Goal: Contribute content: Contribute content

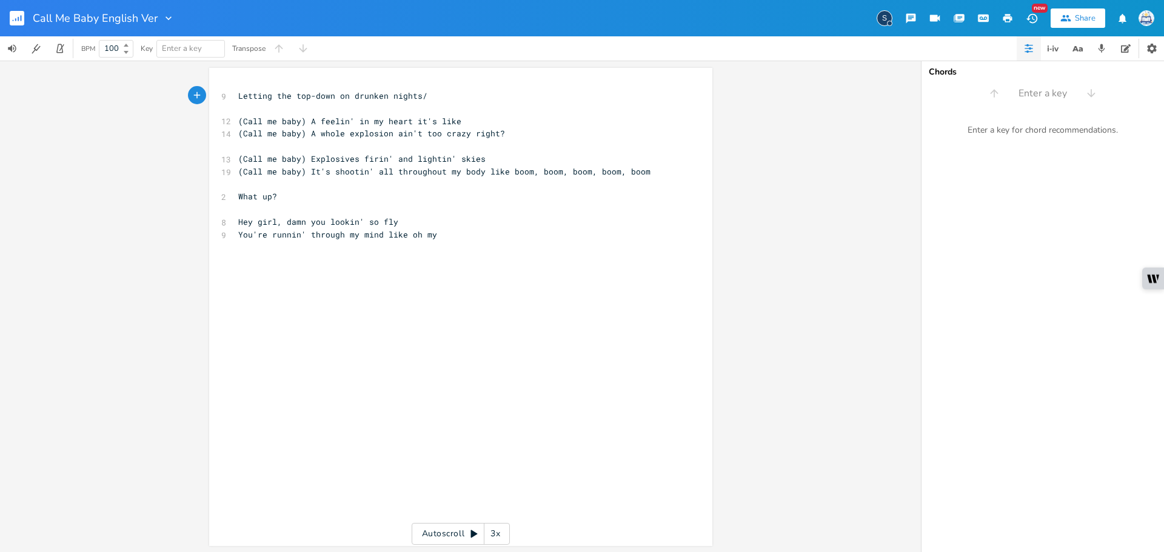
click at [475, 155] on pre "(Call me baby) Explosives firin' and lightin' skies" at bounding box center [455, 159] width 438 height 13
click at [524, 136] on pre "(Call me baby) A whole explosion ain't too crazy right?" at bounding box center [455, 133] width 438 height 13
type textarea "ghghghghghghggh"
type textarea "explosions"
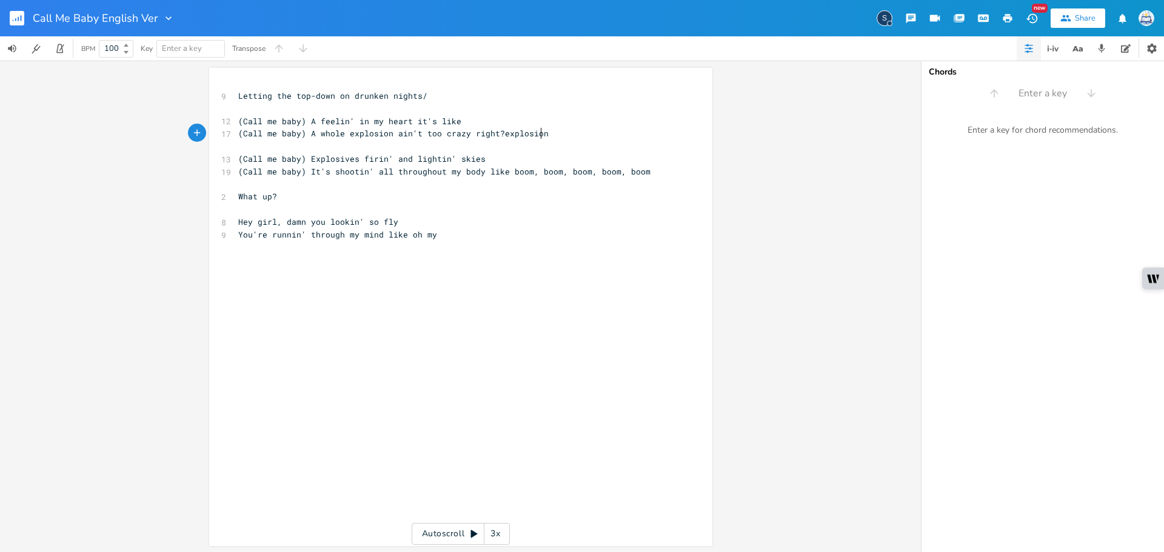
scroll to position [0, 38]
drag, startPoint x: 425, startPoint y: 200, endPoint x: 425, endPoint y: 208, distance: 7.9
click at [425, 201] on pre "What up?" at bounding box center [455, 196] width 438 height 13
click at [362, 193] on pre "What up?" at bounding box center [455, 196] width 438 height 13
click at [340, 147] on pre "​" at bounding box center [455, 146] width 438 height 13
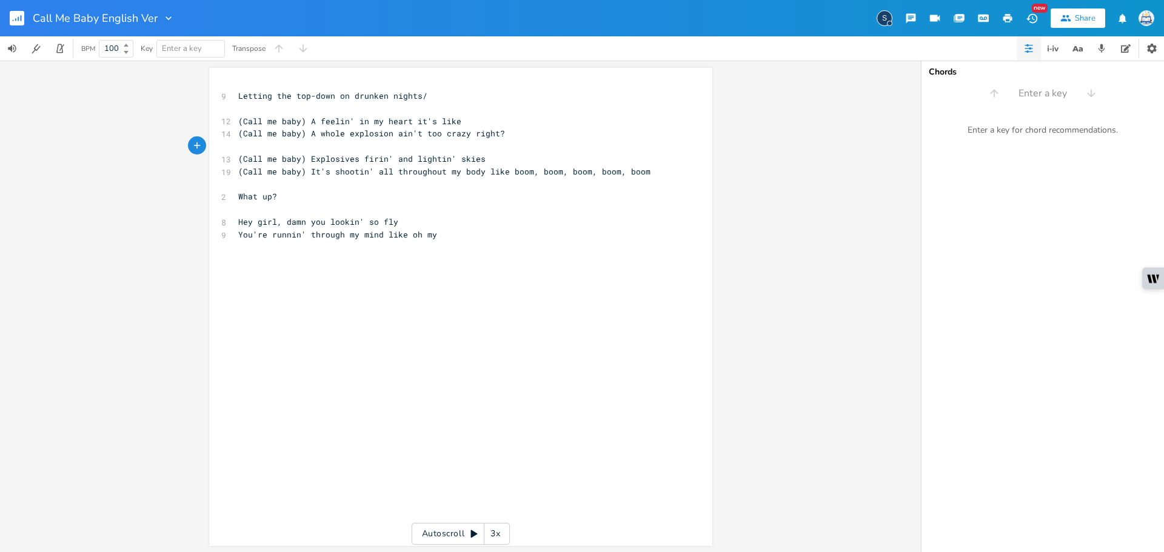
click at [334, 195] on pre "What up?" at bounding box center [455, 196] width 438 height 13
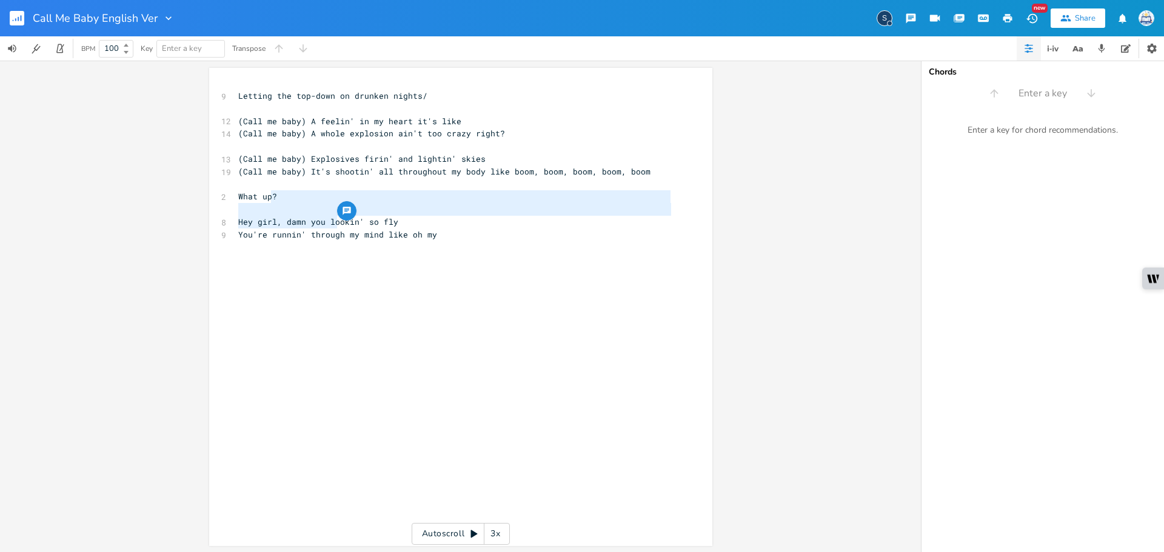
type textarea "[PERSON_NAME]' so fly You're runnin' through my mind like oh my"
drag, startPoint x: 334, startPoint y: 219, endPoint x: 284, endPoint y: 270, distance: 71.1
click at [284, 270] on div "x 9 Letting the top-down on drunken nights/ ​ 12 (Call me baby) A feelin' in my…" at bounding box center [470, 318] width 468 height 462
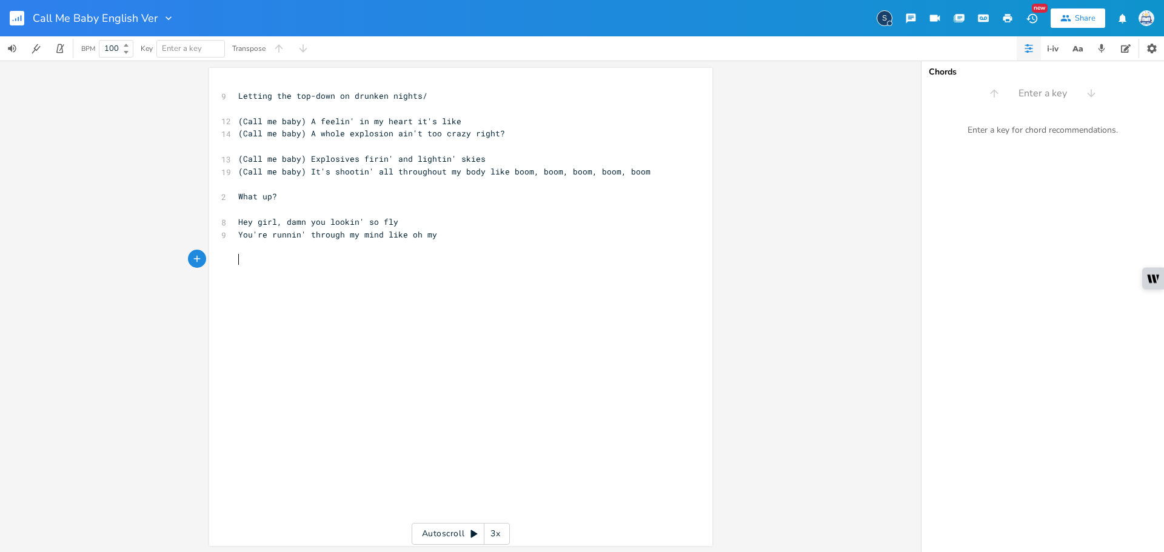
click at [302, 281] on div "x 9 Letting the top-down on drunken nights/ ​ 12 (Call me baby) A feelin' in my…" at bounding box center [470, 318] width 468 height 462
click at [312, 192] on pre "What up?" at bounding box center [455, 196] width 438 height 13
click at [439, 168] on span "(Call me baby) It's shootin' all throughout my body like boom, boom, boom, boom…" at bounding box center [444, 171] width 412 height 11
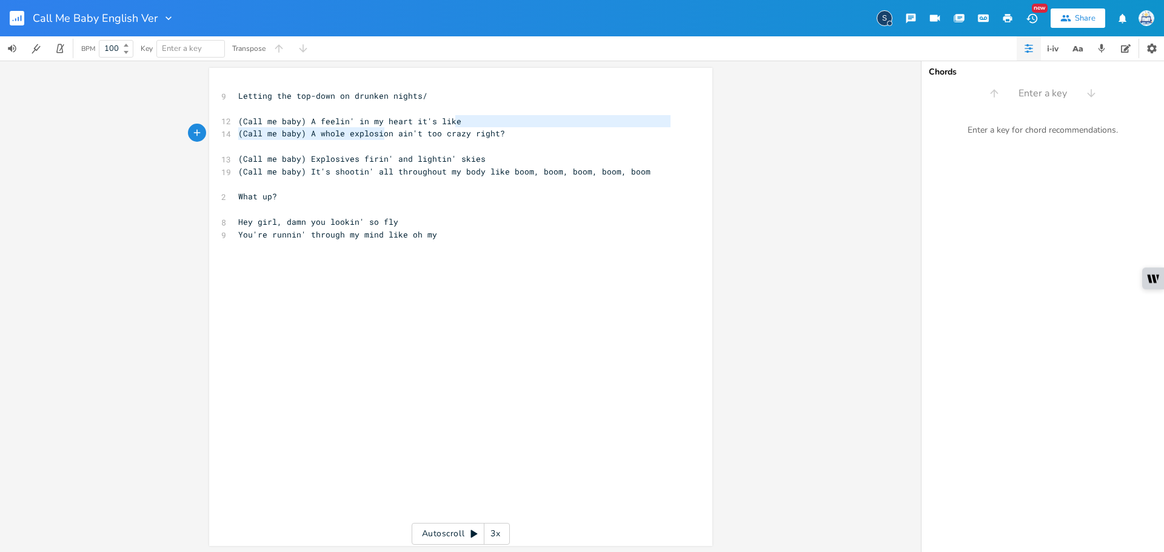
type textarea "(Call me baby) A whole"
drag, startPoint x: 507, startPoint y: 130, endPoint x: 342, endPoint y: 132, distance: 164.2
click at [341, 132] on pre "(Call me baby) A whole explosion ain't too crazy right?" at bounding box center [455, 133] width 438 height 13
type textarea "a"
click at [450, 132] on span "(Call me baby) A whole explosion ain't too crazy right?" at bounding box center [371, 133] width 267 height 11
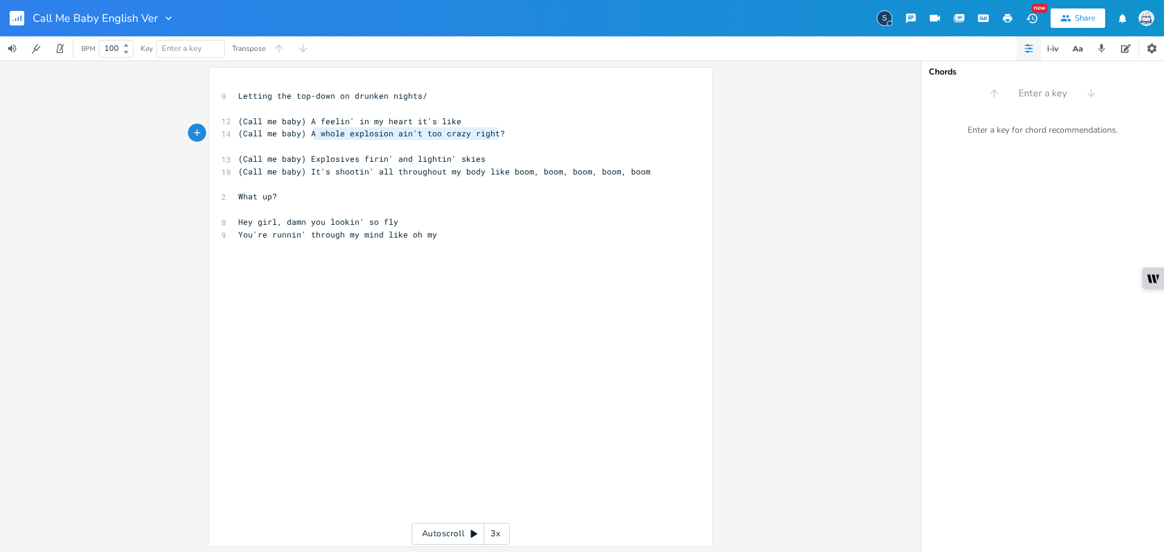
type textarea "A whole explosion ain't too crazy right?"
drag, startPoint x: 486, startPoint y: 135, endPoint x: 304, endPoint y: 134, distance: 181.8
click at [304, 134] on pre "(Call me baby) A whole explosion ain't too crazy right?" at bounding box center [455, 133] width 438 height 13
click at [458, 93] on pre "Letting the top-down on drunken nights/" at bounding box center [455, 96] width 438 height 13
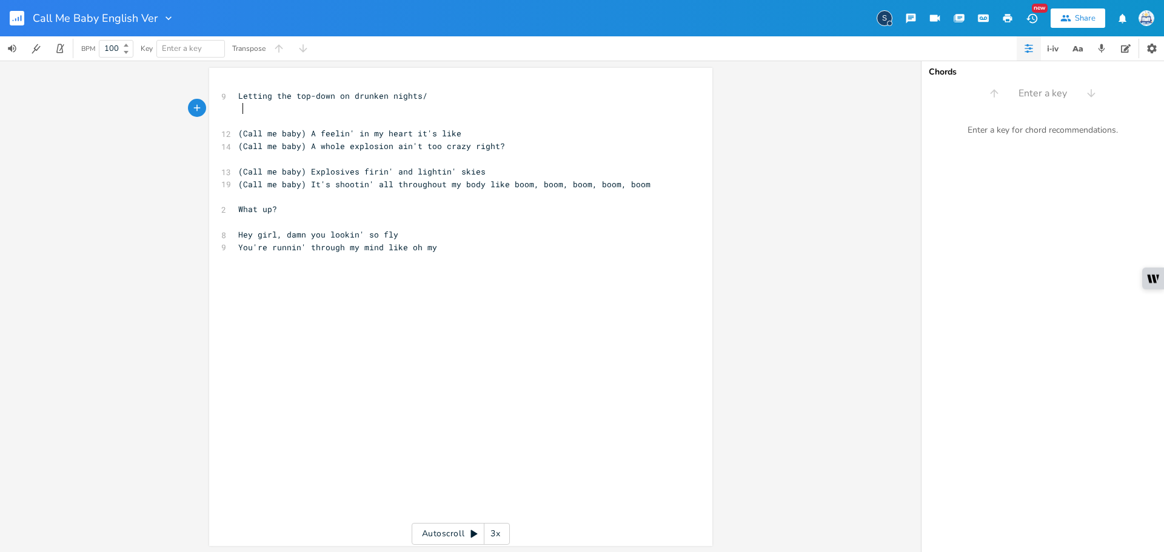
paste textarea "(Call me baby) A whole explosion ain't too crazy right?"
click at [462, 153] on pre "​" at bounding box center [455, 159] width 438 height 13
type textarea "(Call me baby) A whole explosion ain't too crazy right?"
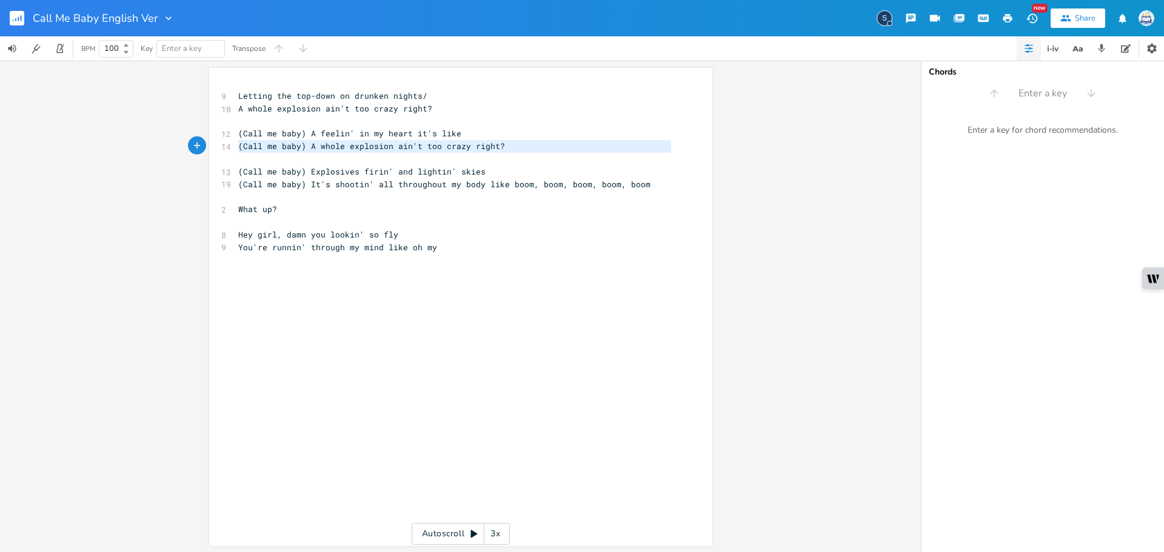
drag, startPoint x: 326, startPoint y: 159, endPoint x: 217, endPoint y: 145, distance: 110.0
click at [236, 145] on div "9 Letting the top-down on drunken nights/ 10 A whole explosion ain't too crazy …" at bounding box center [455, 184] width 438 height 189
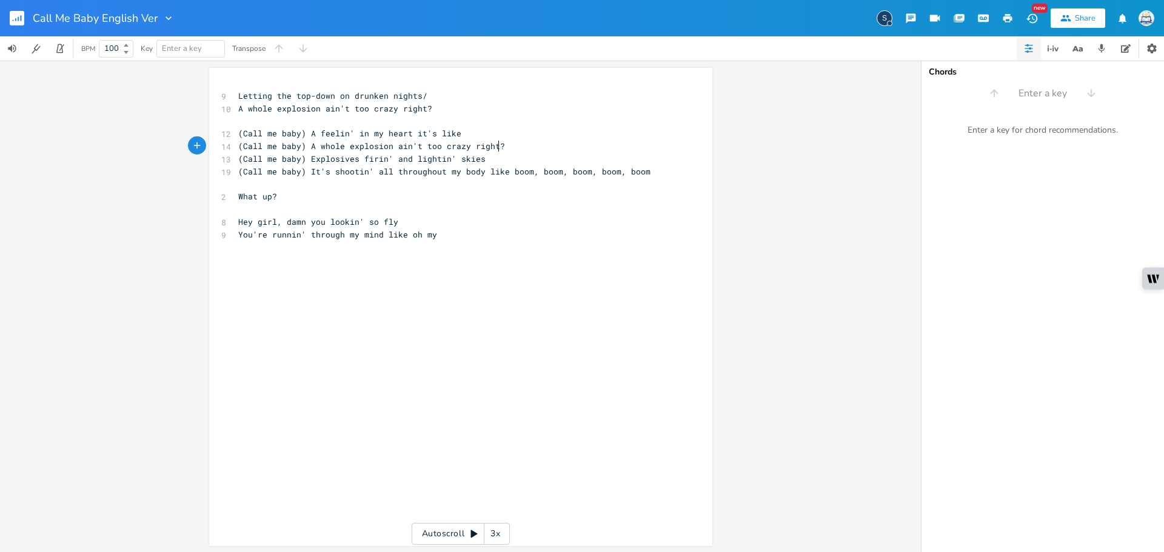
type textarea "(C"
type textarea "(Call me baby) A whole explosion ain't too crazy right?"
drag, startPoint x: 504, startPoint y: 142, endPoint x: 190, endPoint y: 142, distance: 313.9
click at [190, 142] on div "(Call me baby) A whole explosion ain't too crazy right? x 9 Letting the top-dow…" at bounding box center [460, 306] width 921 height 491
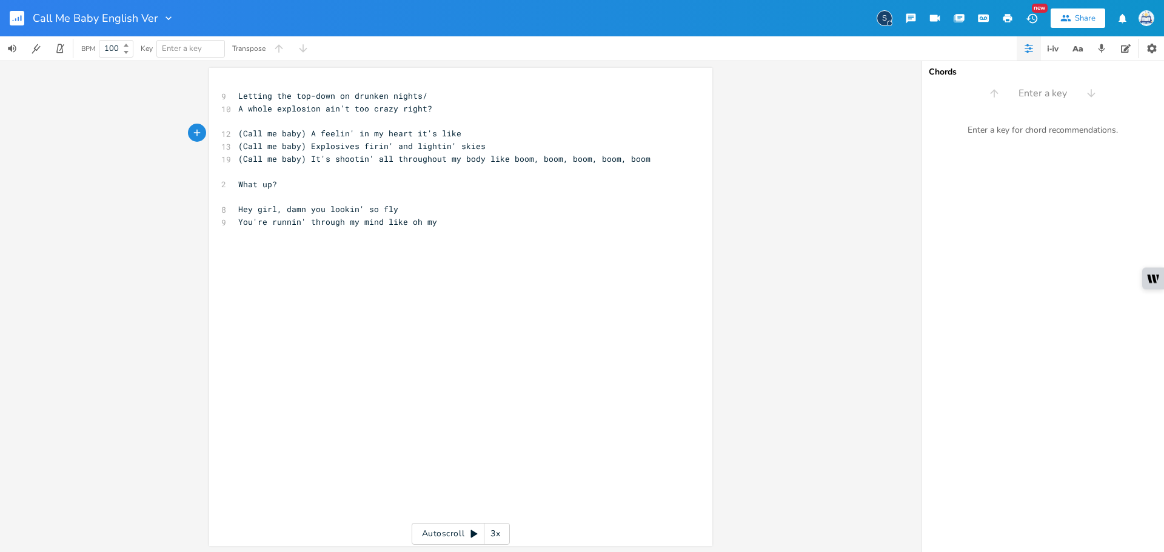
click at [508, 140] on pre "(Call me baby) Explosives firin' and lightin' skies" at bounding box center [455, 146] width 438 height 13
click at [502, 145] on pre "(Call me baby) Explosives firin' and lightin' skies" at bounding box center [455, 146] width 438 height 13
click at [487, 224] on pre "You're runnin' through my mind like oh my" at bounding box center [455, 222] width 438 height 13
click at [408, 286] on div "x 9 Letting the top-down on drunken nights/ 10 A whole explosion ain't too craz…" at bounding box center [470, 318] width 468 height 462
click at [468, 212] on pre "Hey girl, damn you lookin' so fly" at bounding box center [455, 209] width 438 height 13
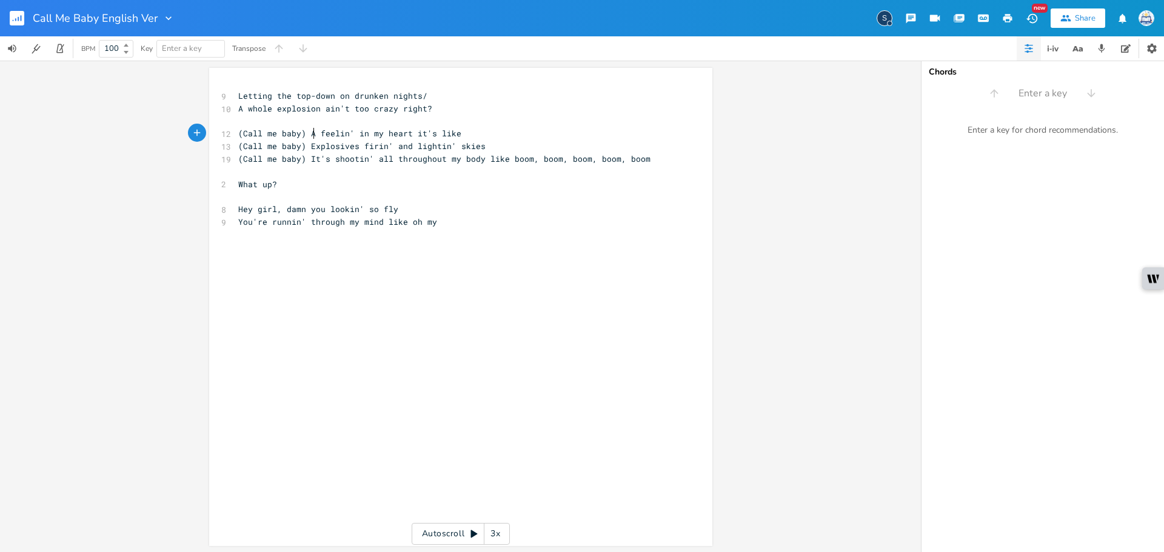
type textarea "A"
drag, startPoint x: 312, startPoint y: 133, endPoint x: 306, endPoint y: 135, distance: 6.3
click at [306, 135] on span "(Call me baby) A feelin' in my heart it's like" at bounding box center [349, 133] width 223 height 11
click at [571, 188] on pre "What up?" at bounding box center [455, 184] width 438 height 13
